Goal: Navigation & Orientation: Find specific page/section

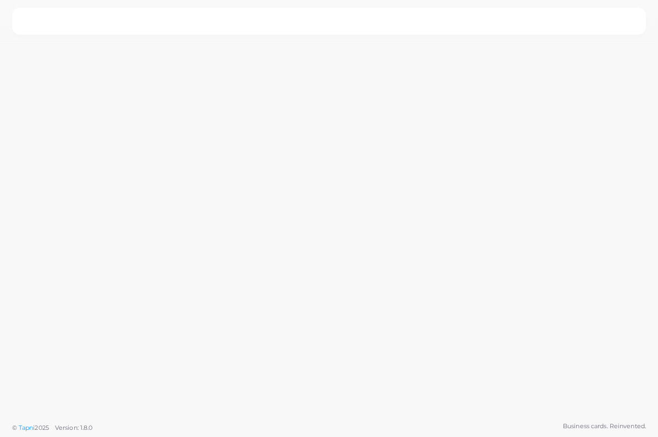
click at [505, 27] on nav at bounding box center [329, 21] width 634 height 27
